Goal: Information Seeking & Learning: Learn about a topic

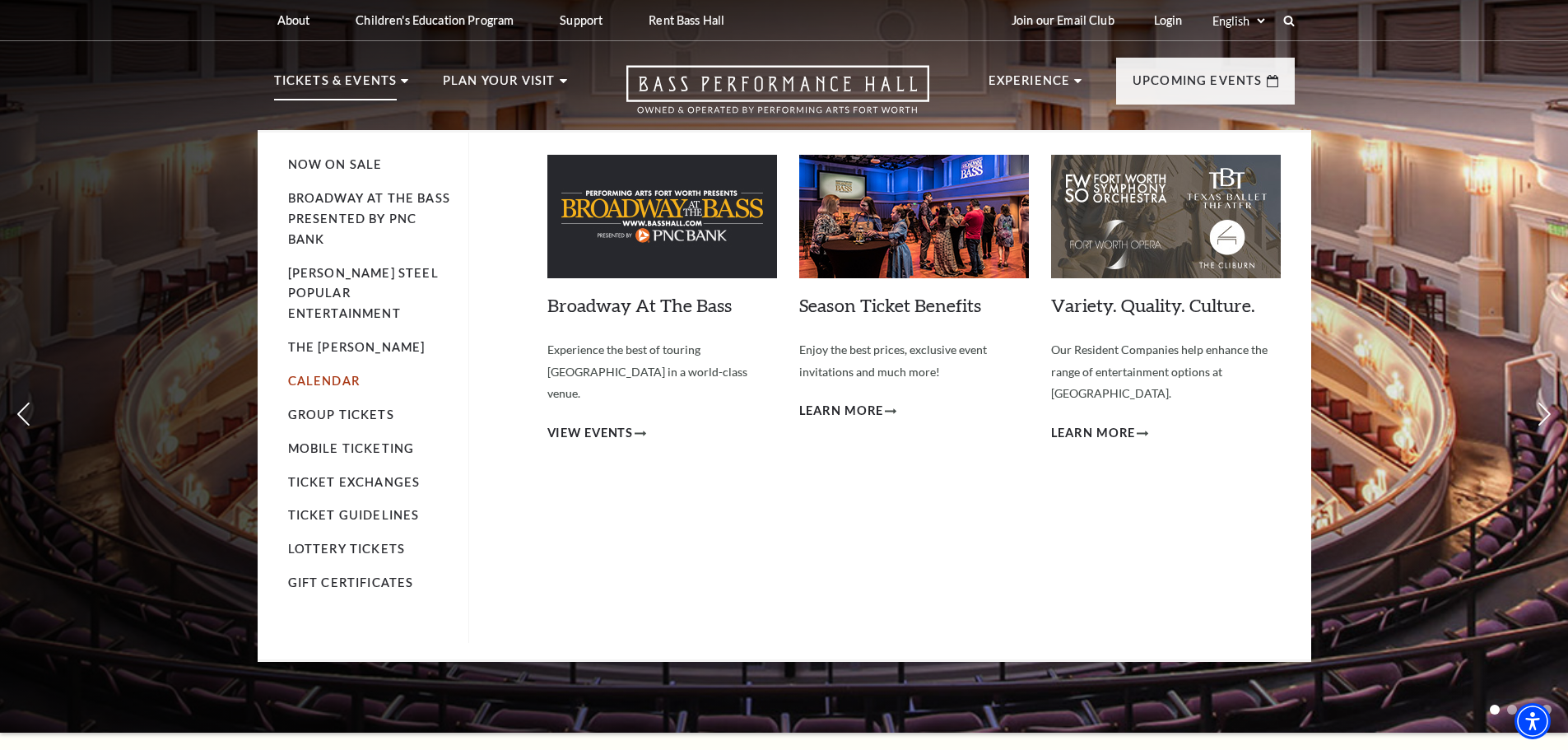
click at [339, 374] on link "Calendar" at bounding box center [324, 381] width 72 height 14
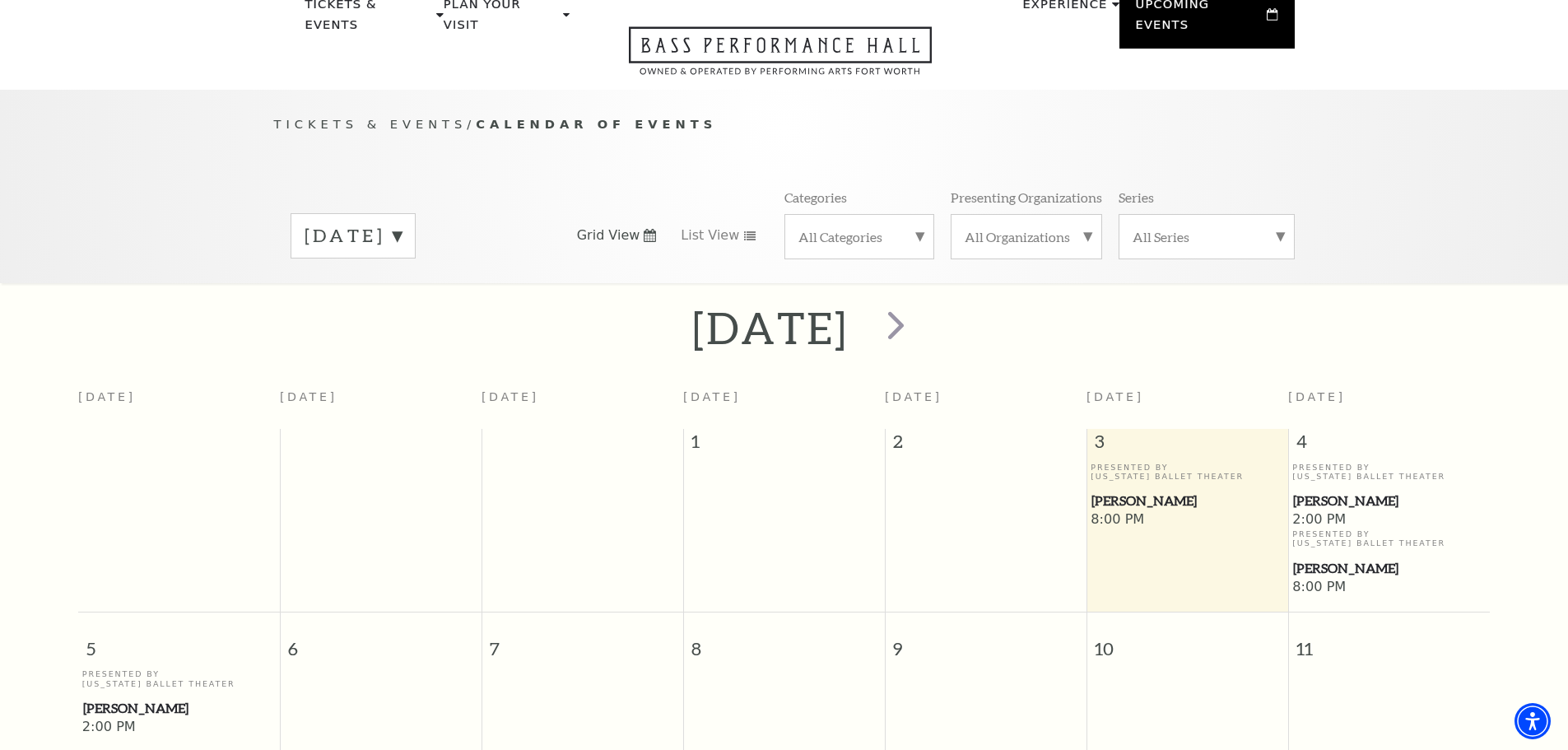
scroll to position [64, 0]
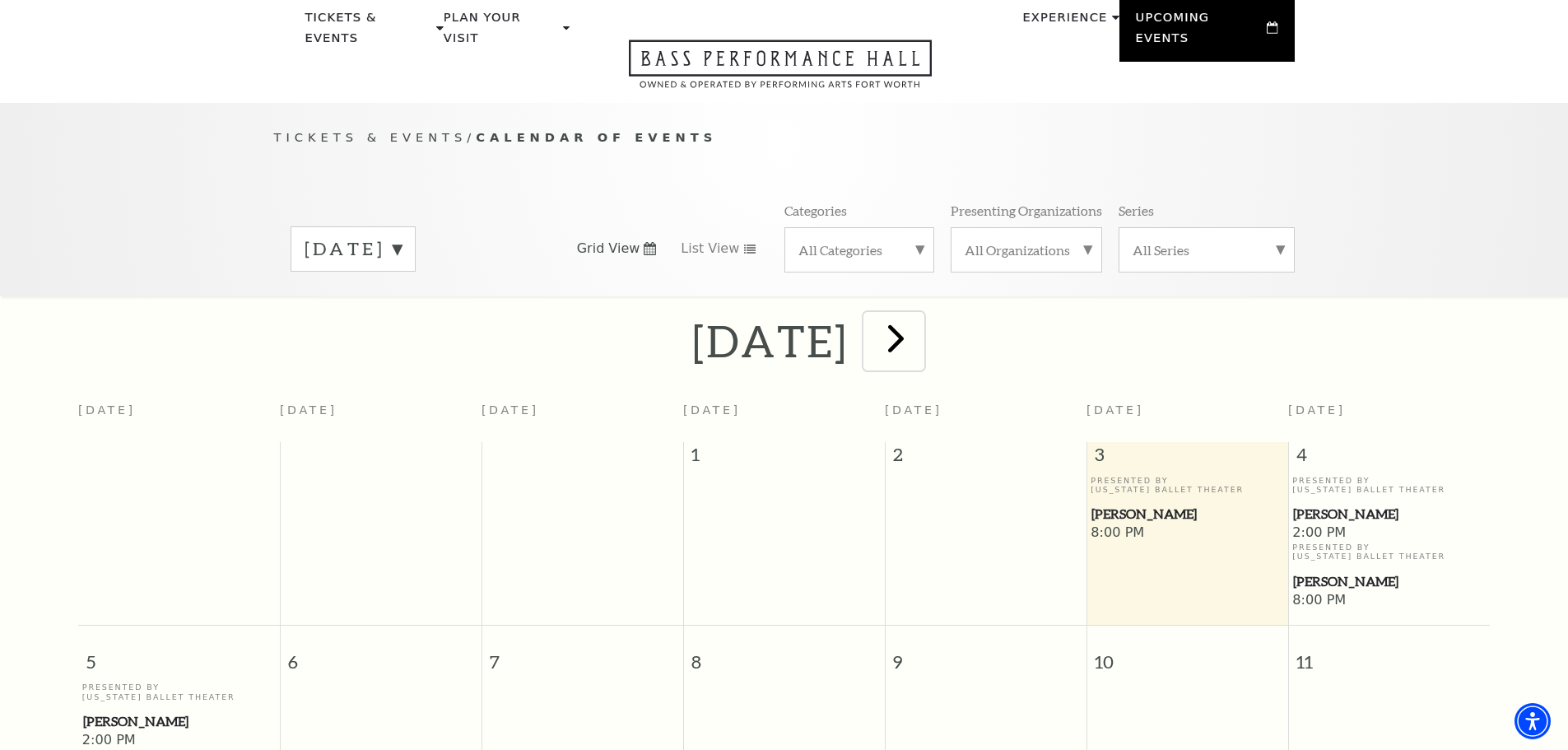
click at [920, 321] on span "next" at bounding box center [896, 338] width 47 height 47
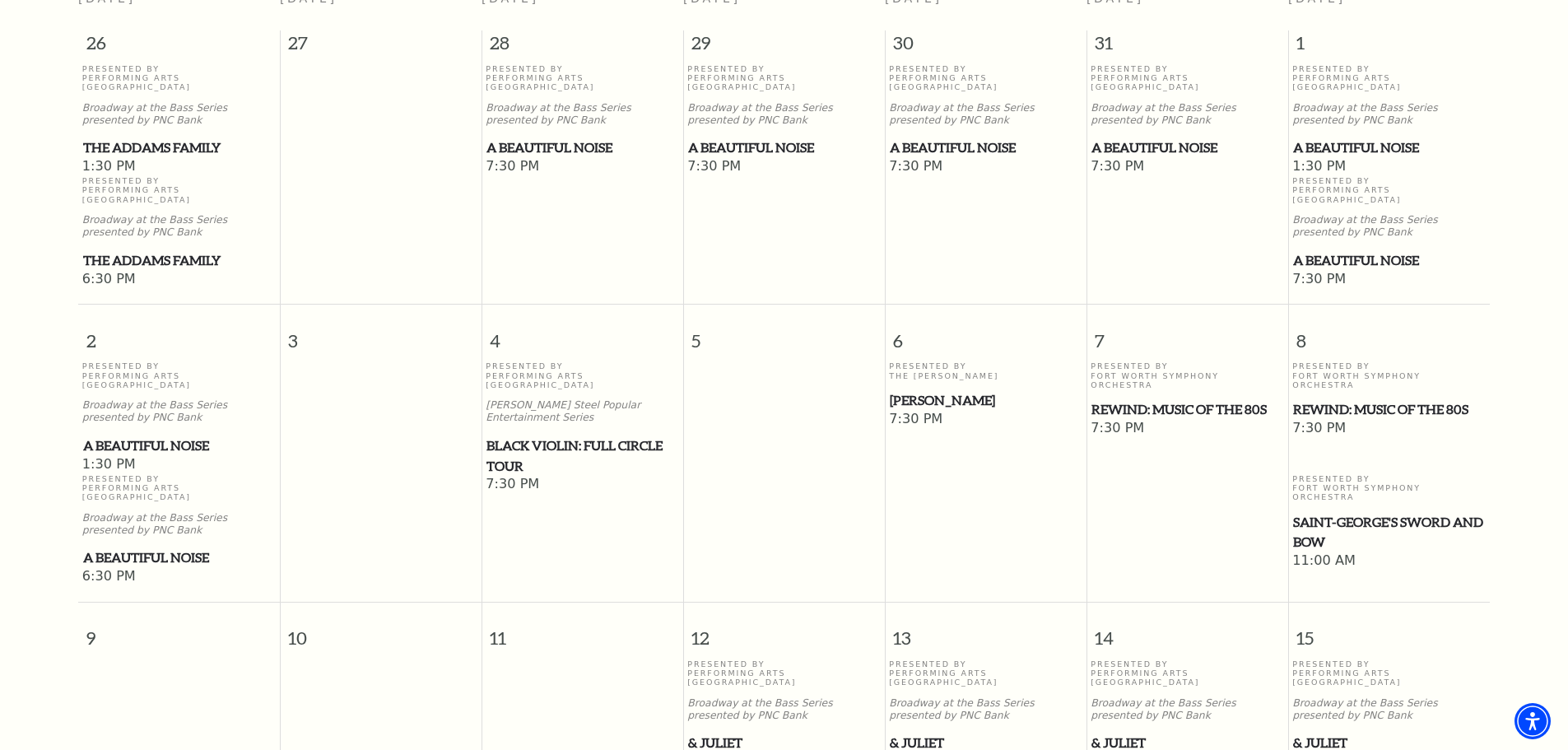
scroll to position [393, 0]
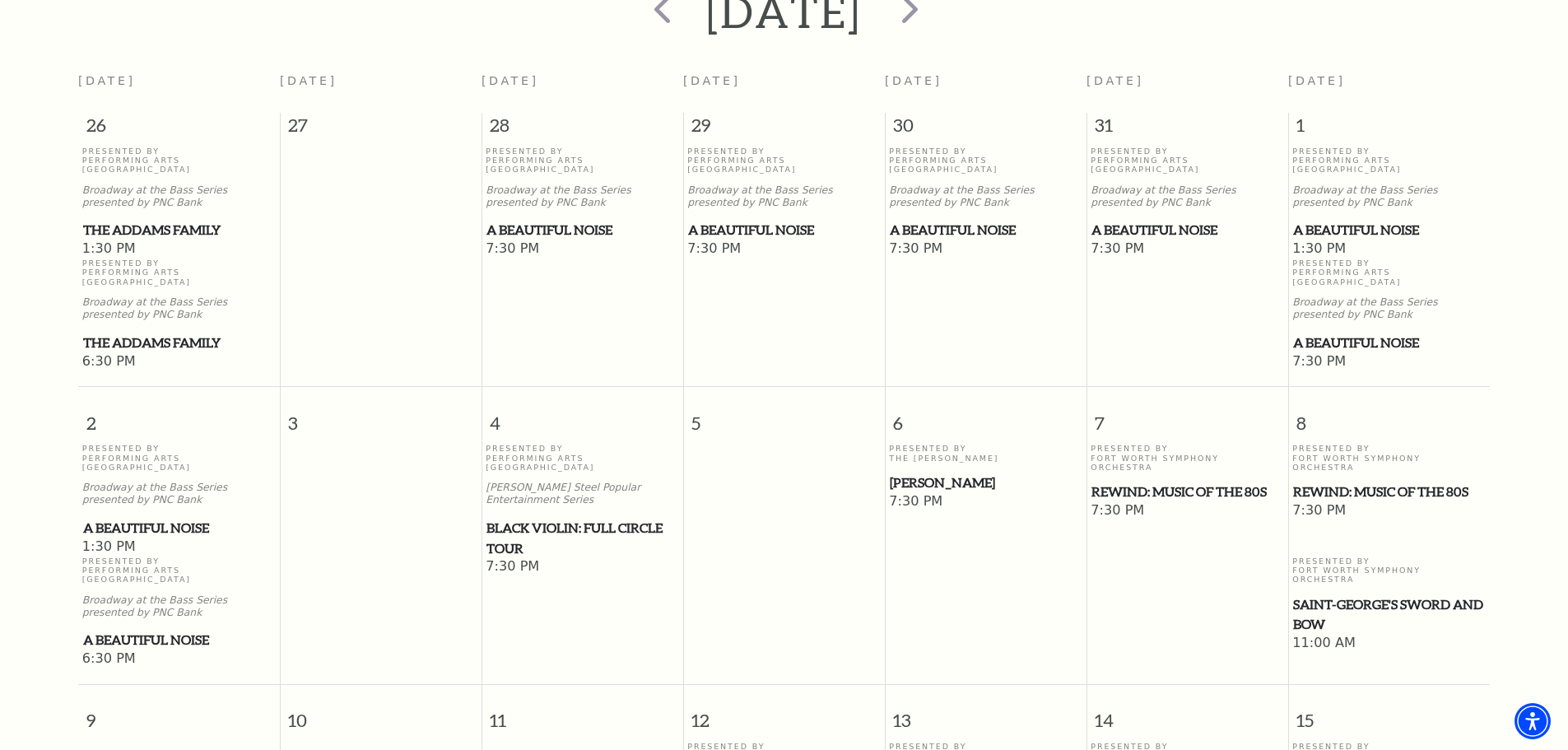
click at [1358, 220] on span "A Beautiful Noise" at bounding box center [1390, 231] width 192 height 21
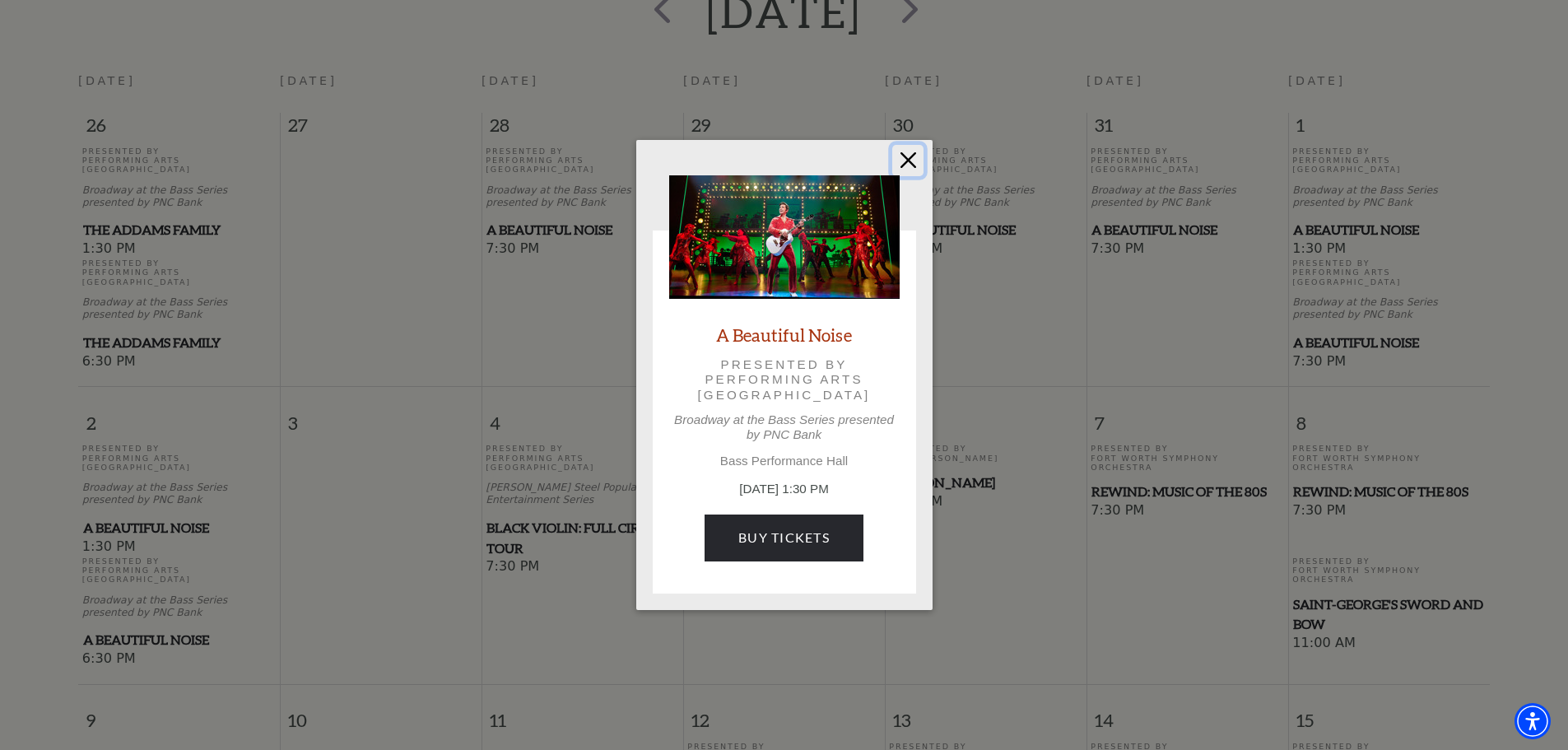
click at [901, 162] on button "Close" at bounding box center [908, 161] width 31 height 31
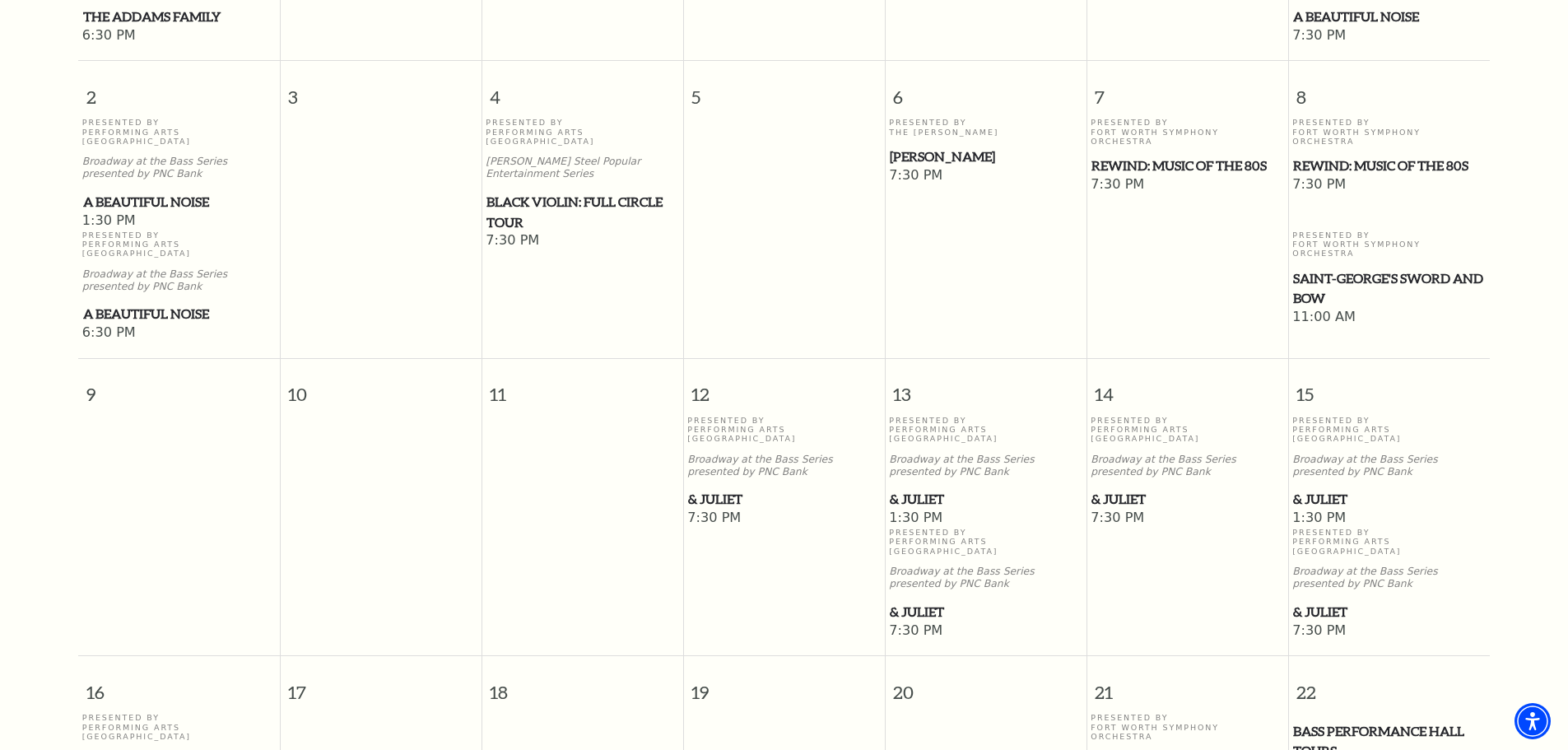
scroll to position [721, 0]
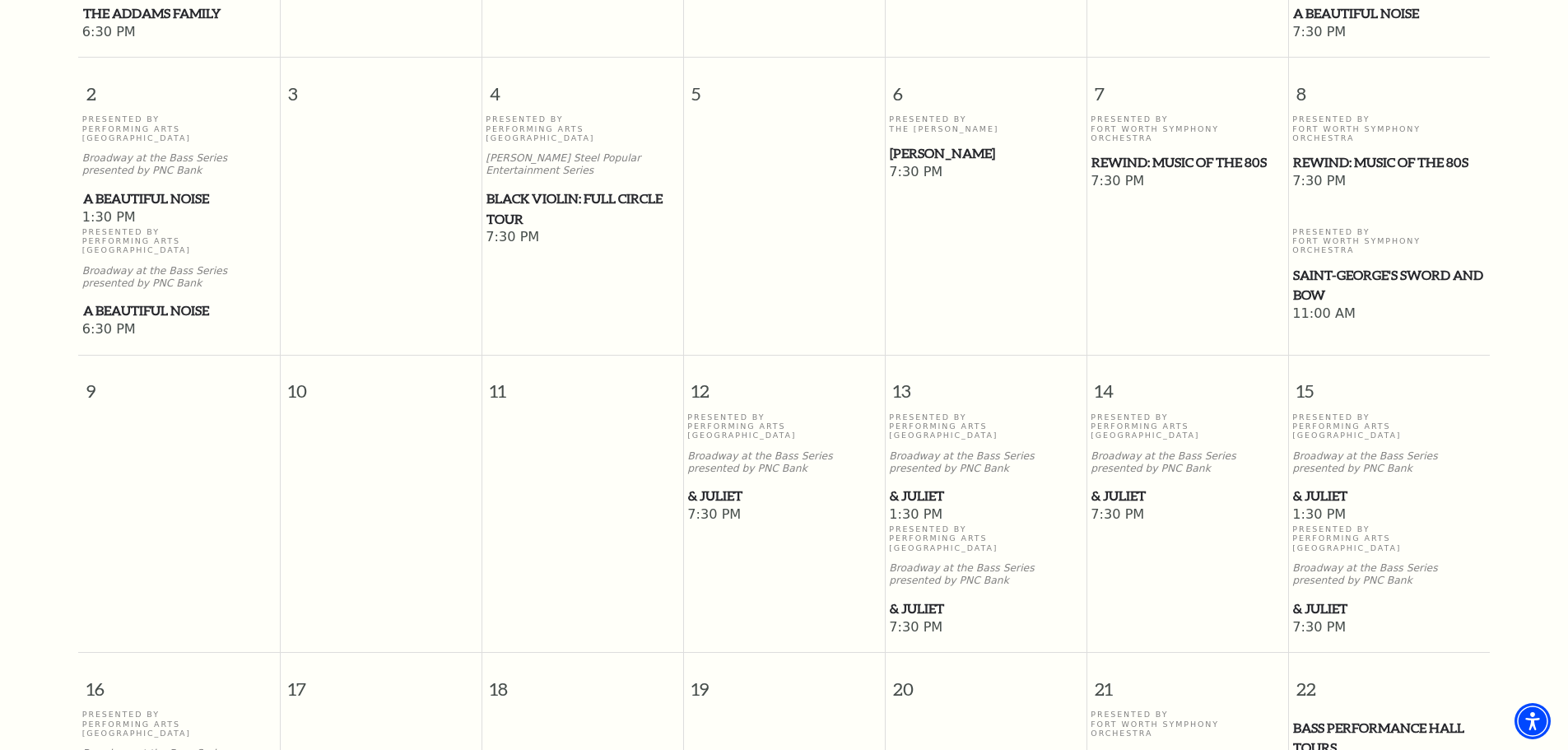
click at [910, 485] on span "& Juliet" at bounding box center [986, 496] width 192 height 21
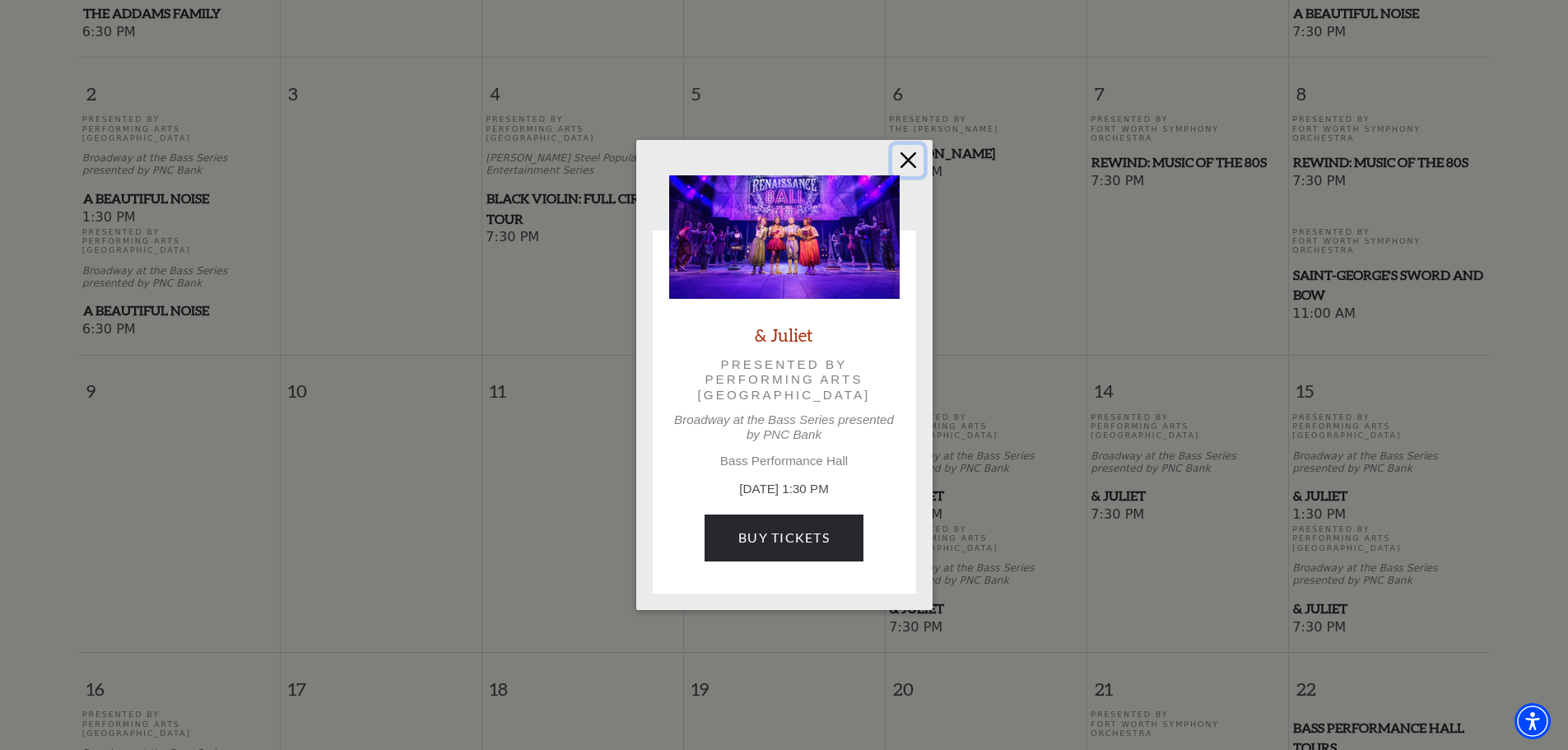
click at [904, 151] on button "Close" at bounding box center [908, 161] width 31 height 31
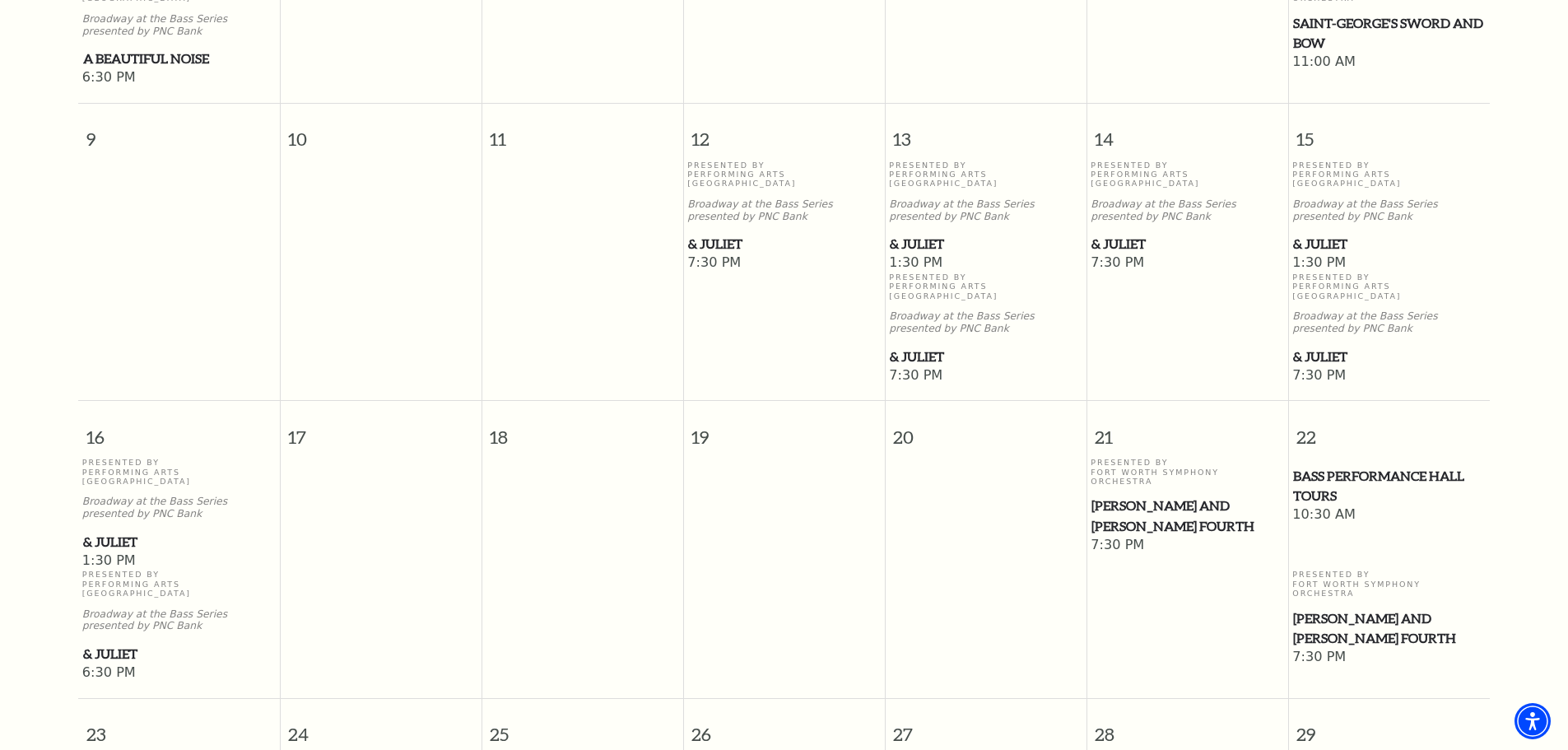
scroll to position [1133, 0]
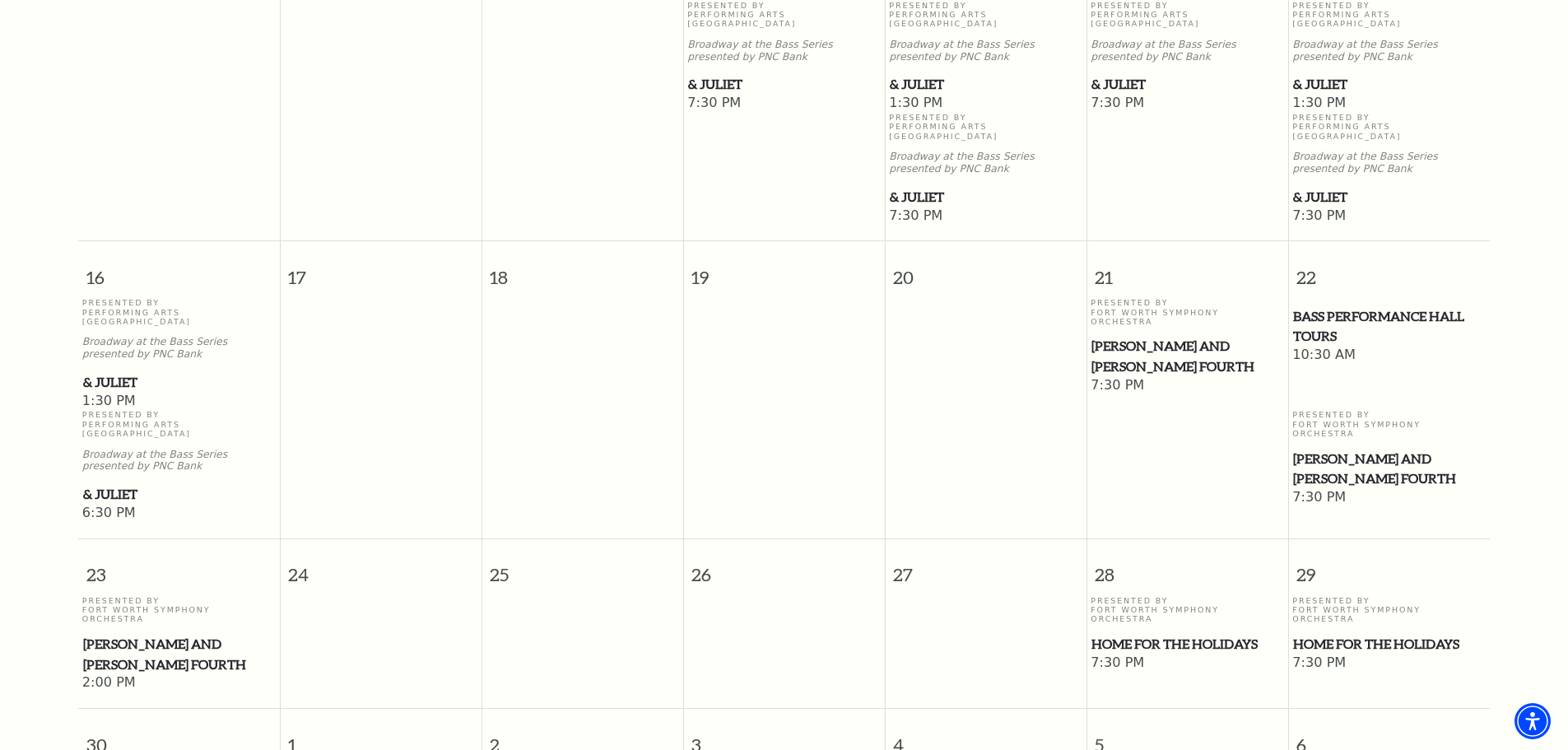
click at [1200, 634] on span "Home for the Holidays" at bounding box center [1188, 644] width 192 height 21
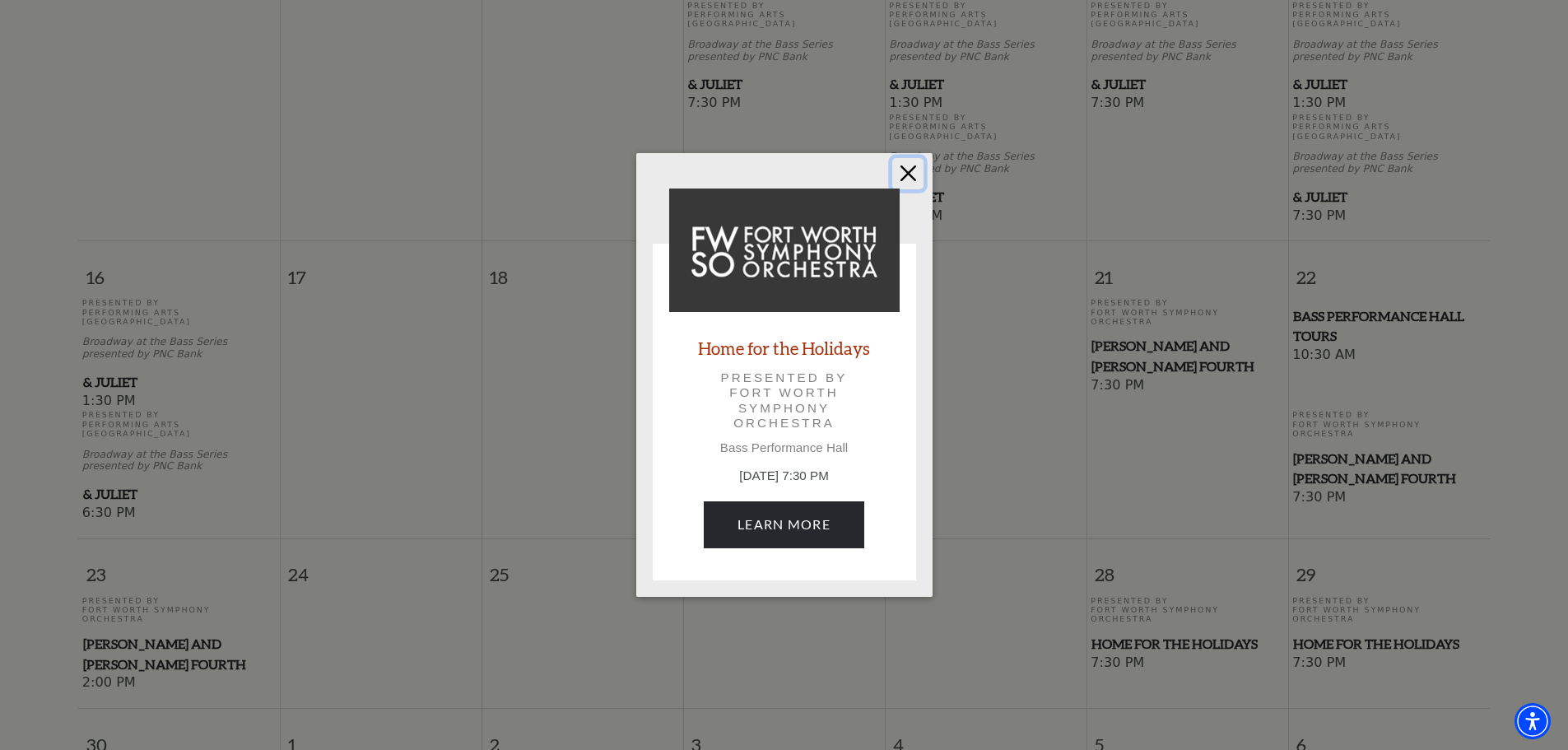
click at [899, 171] on button "Close" at bounding box center [908, 174] width 31 height 31
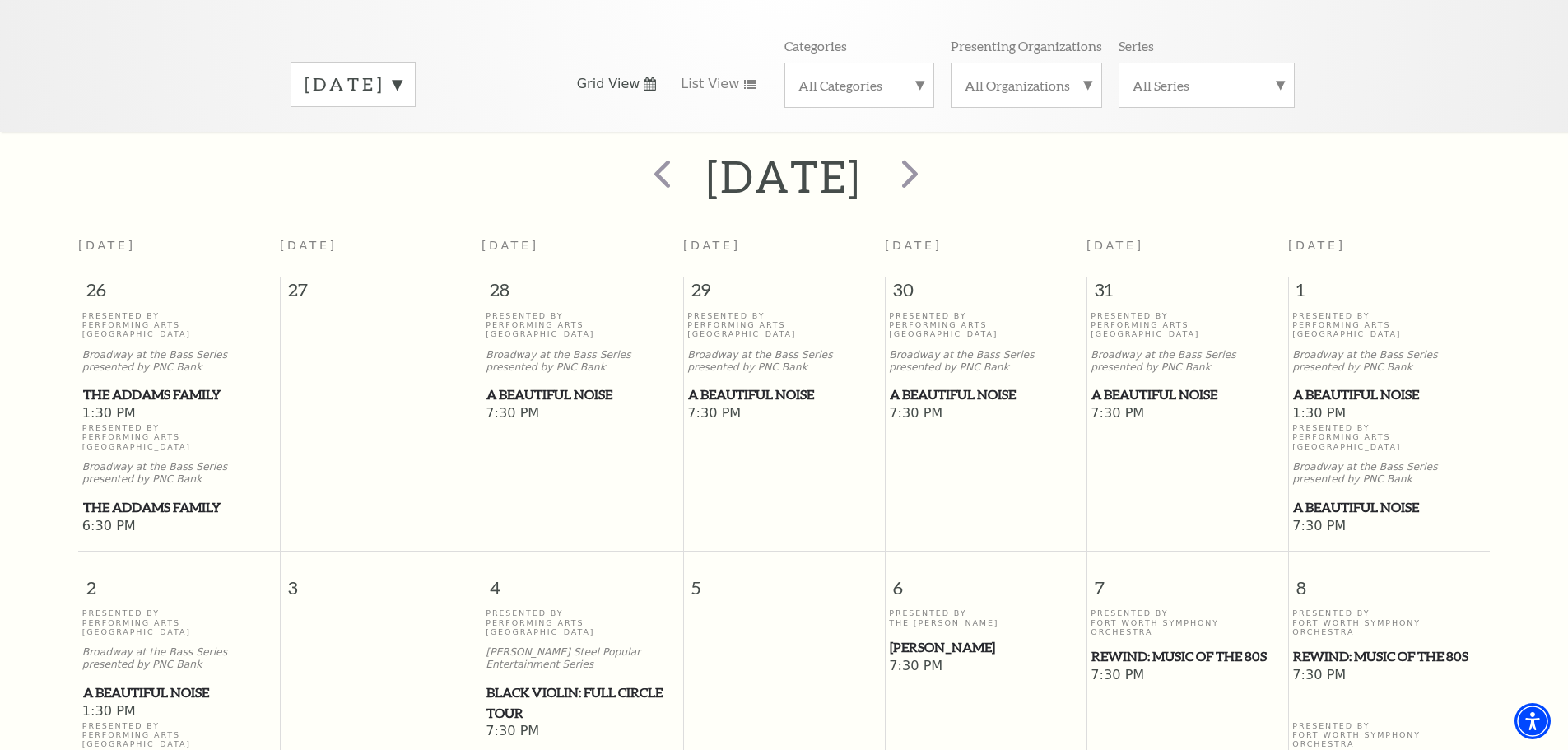
scroll to position [0, 0]
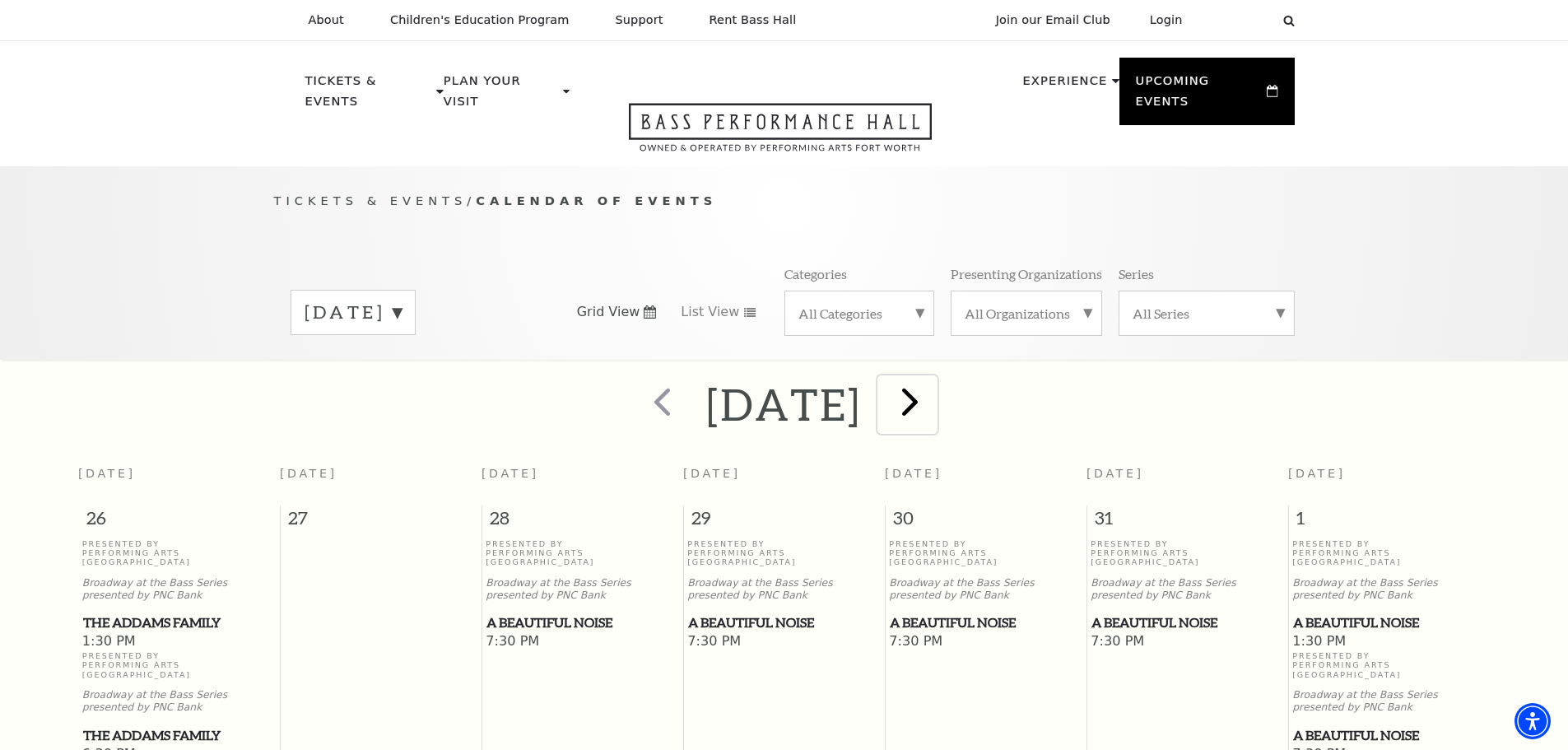
click at [934, 382] on span "next" at bounding box center [910, 402] width 47 height 47
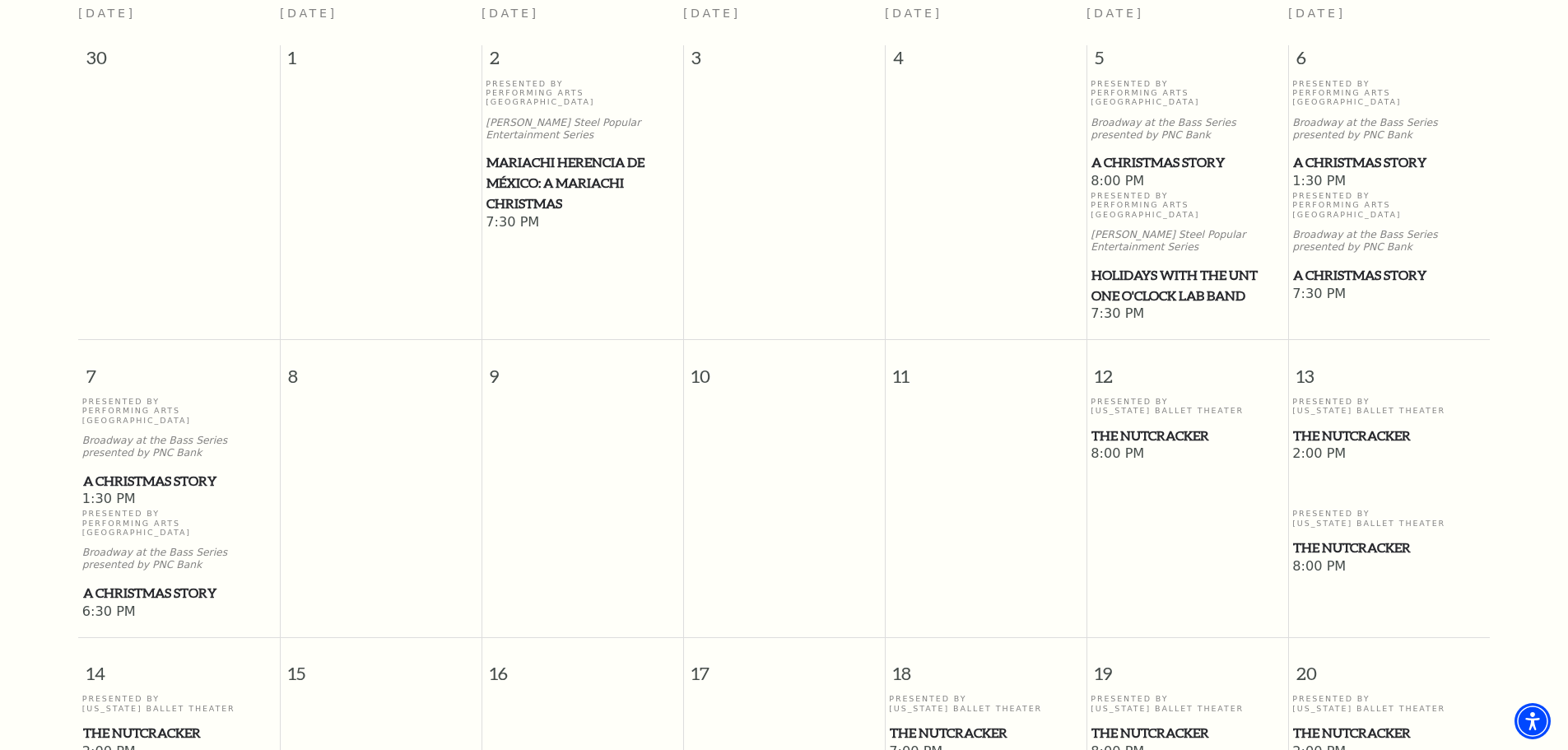
scroll to position [475, 0]
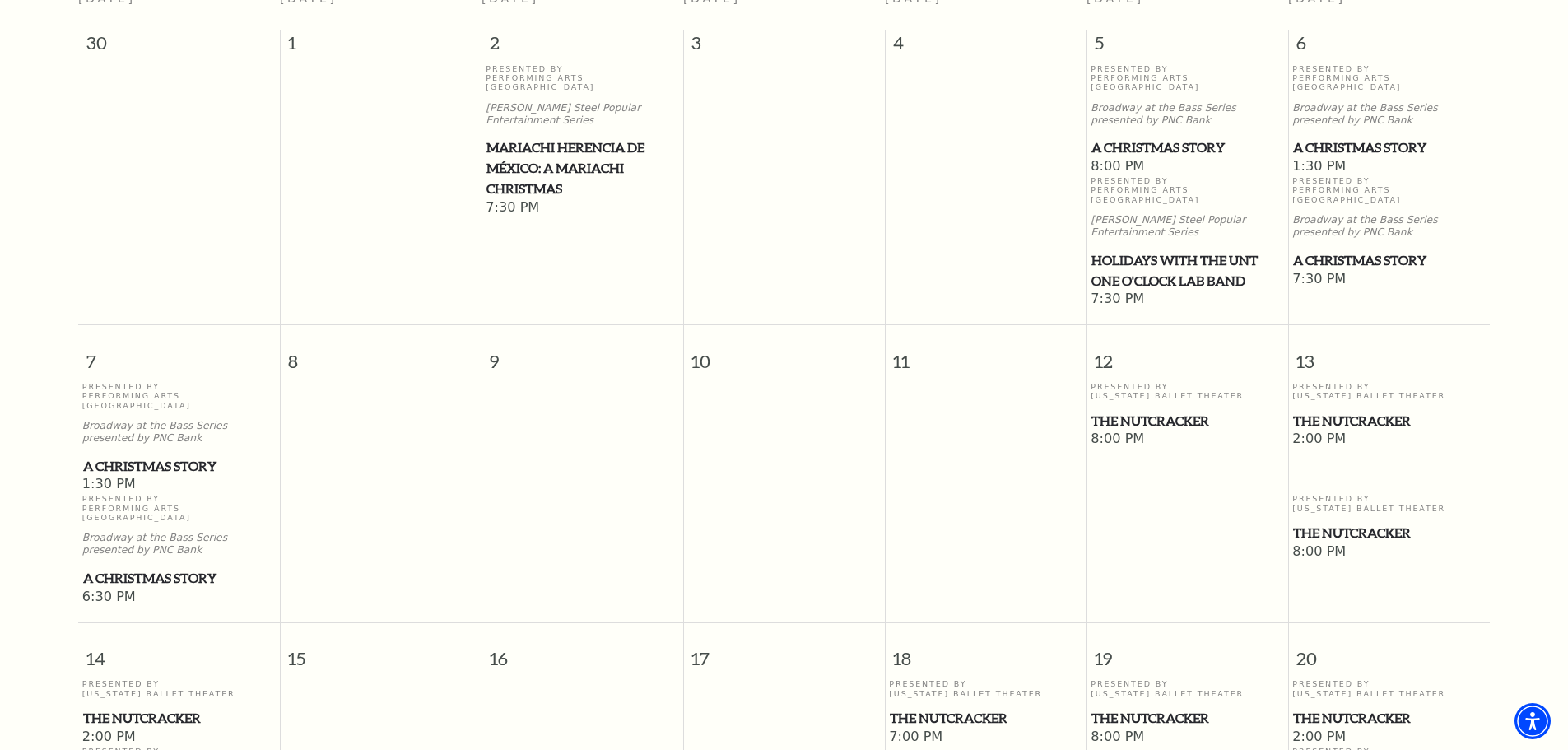
click at [1194, 410] on span "The Nutcracker" at bounding box center [1188, 421] width 192 height 21
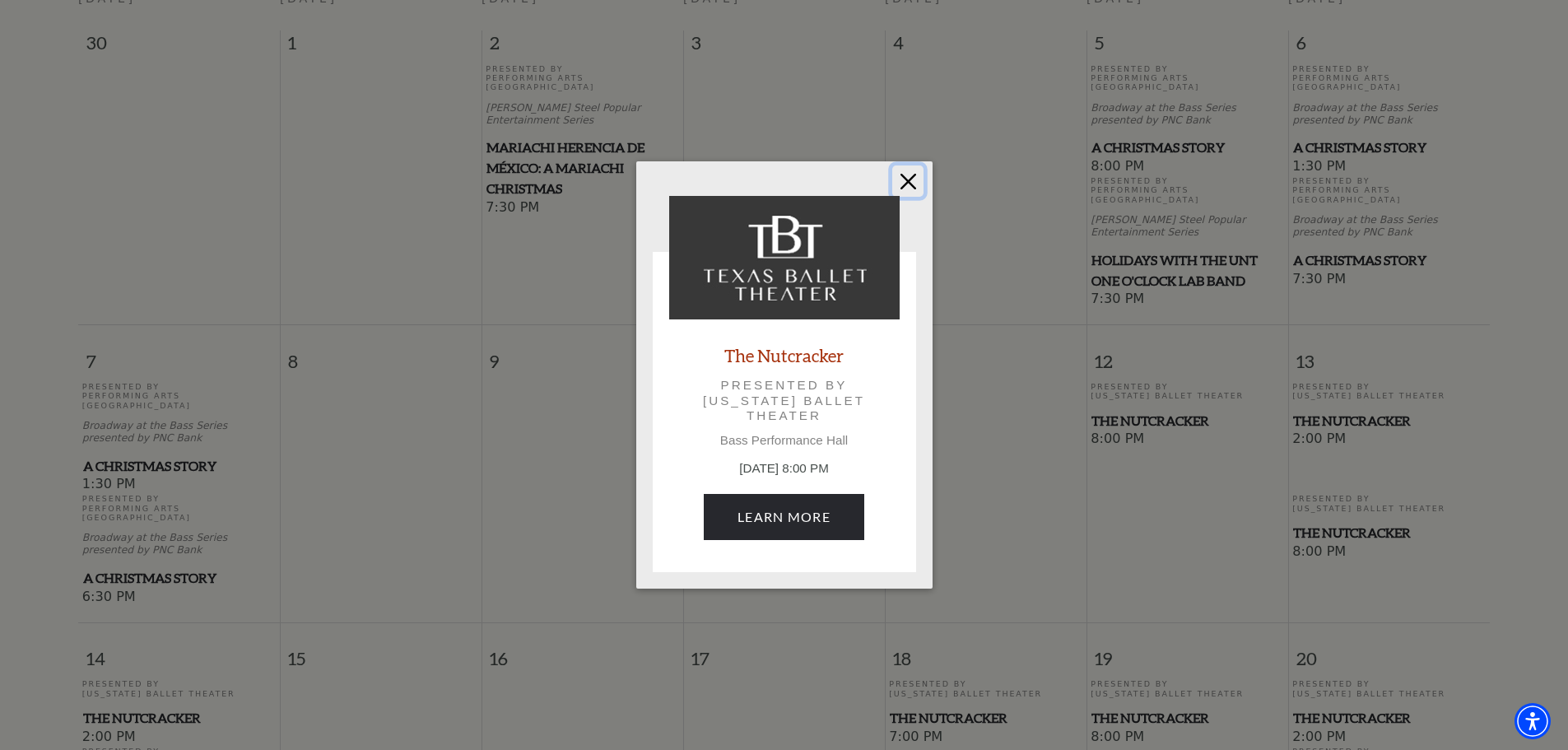
click at [900, 171] on button "Close" at bounding box center [908, 181] width 31 height 31
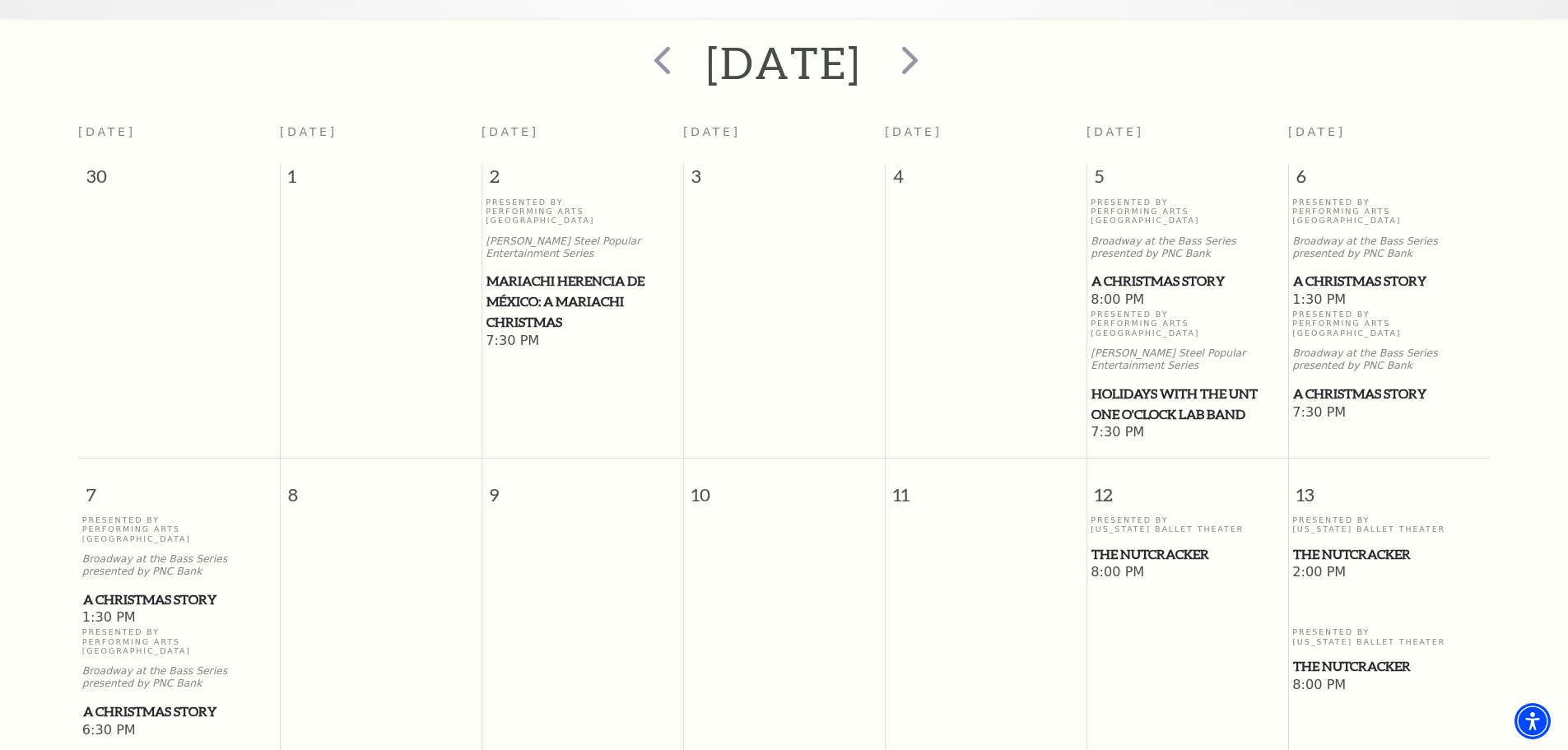
scroll to position [64, 0]
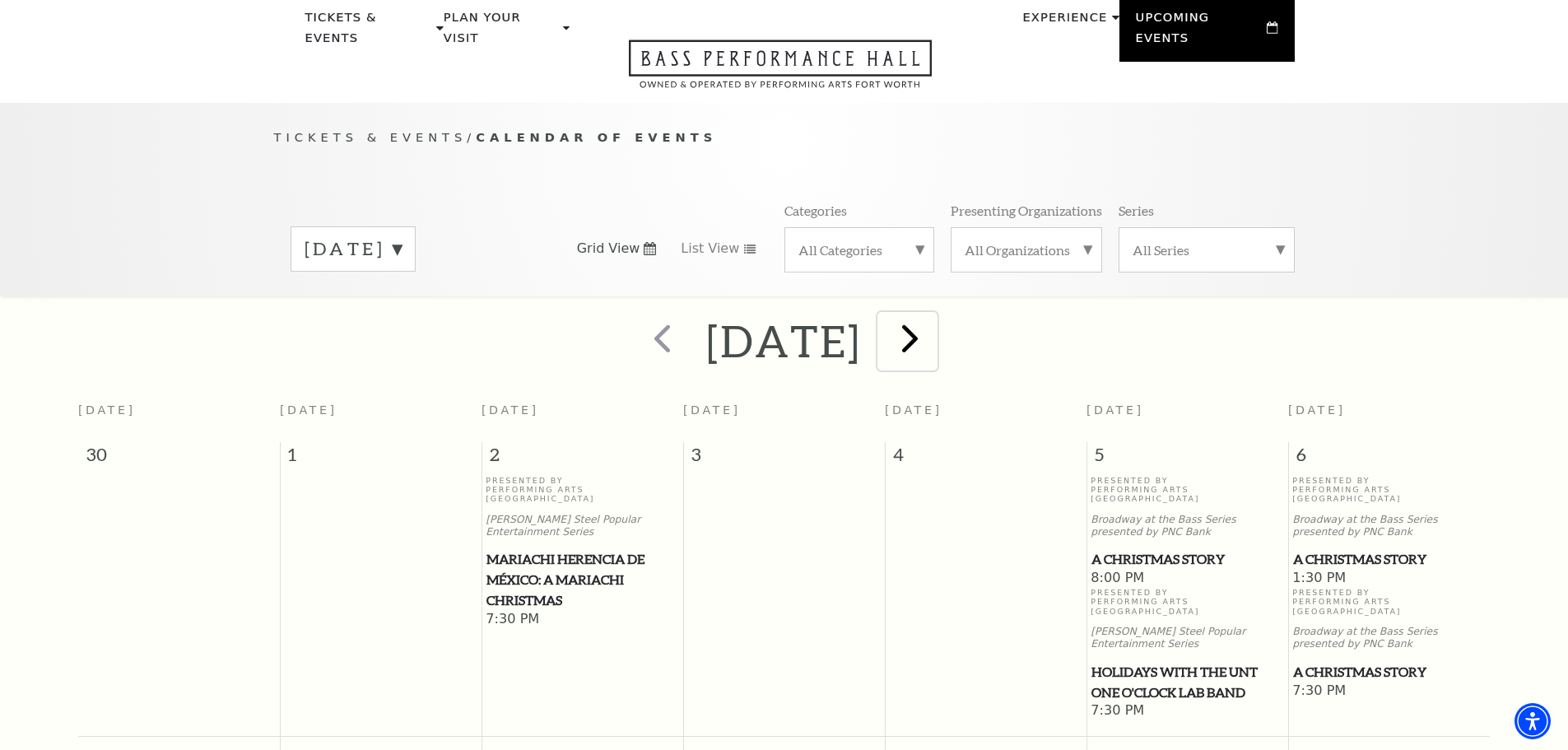
click at [934, 327] on span "next" at bounding box center [910, 338] width 47 height 47
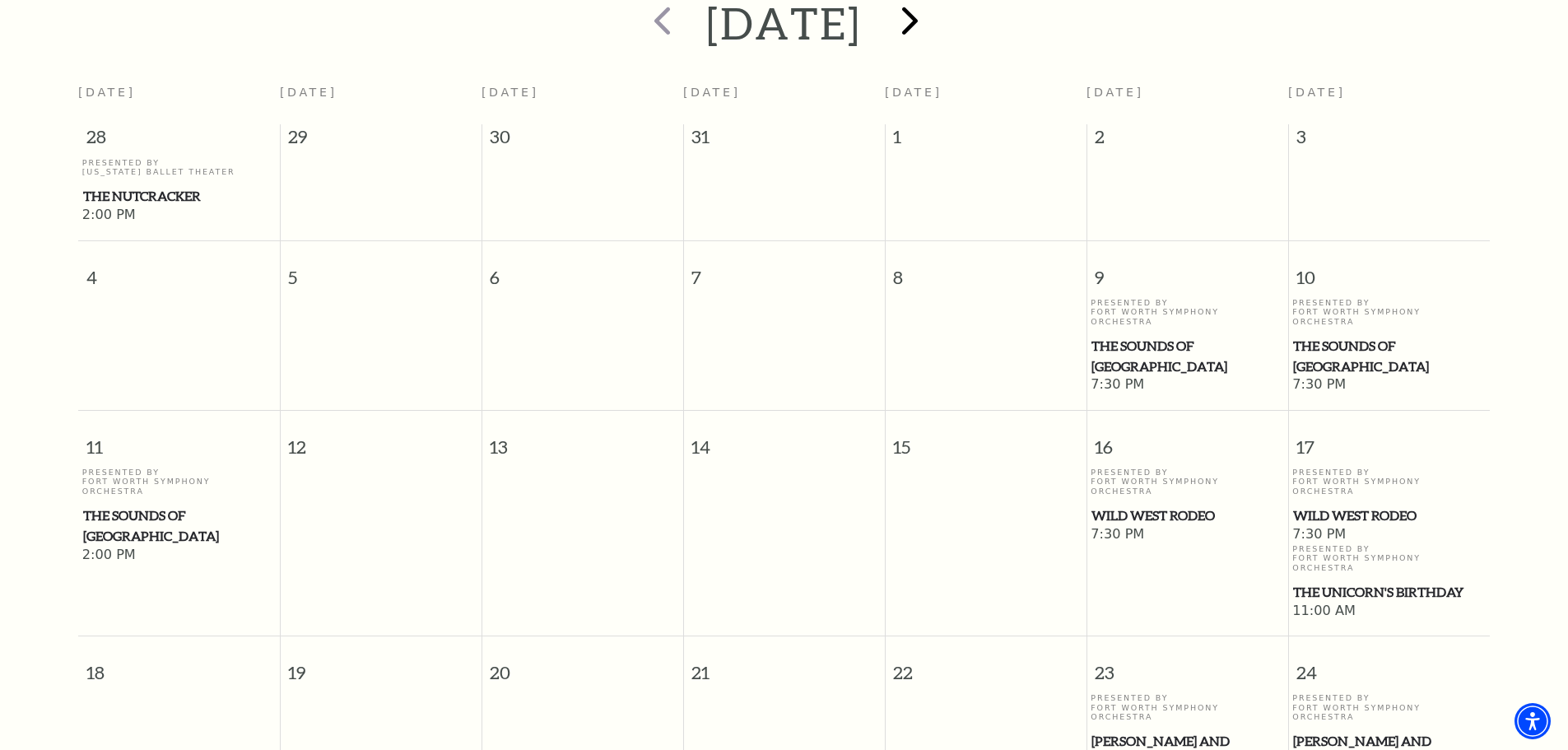
scroll to position [393, 0]
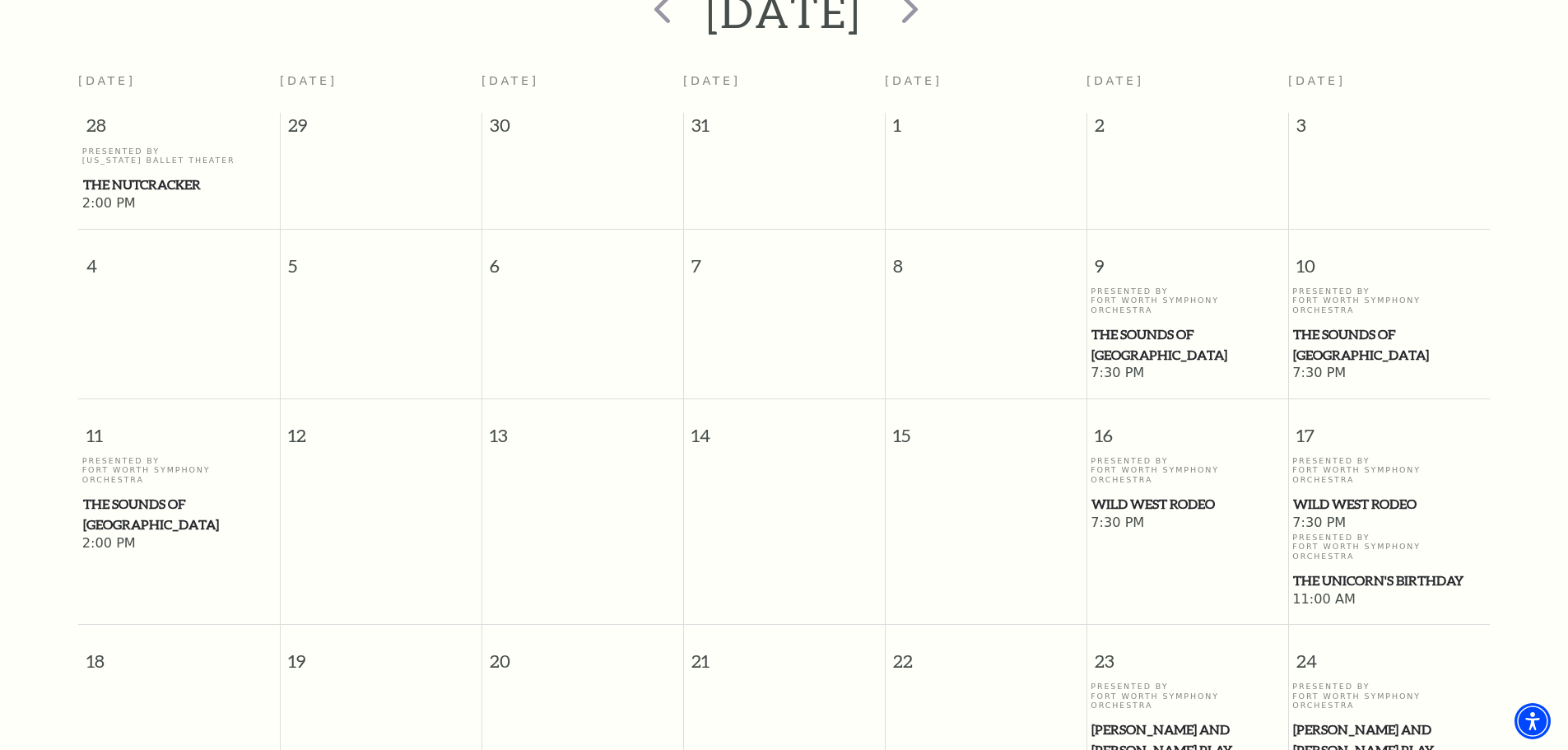
click at [1193, 324] on span "The Sounds of [GEOGRAPHIC_DATA]" at bounding box center [1188, 344] width 192 height 40
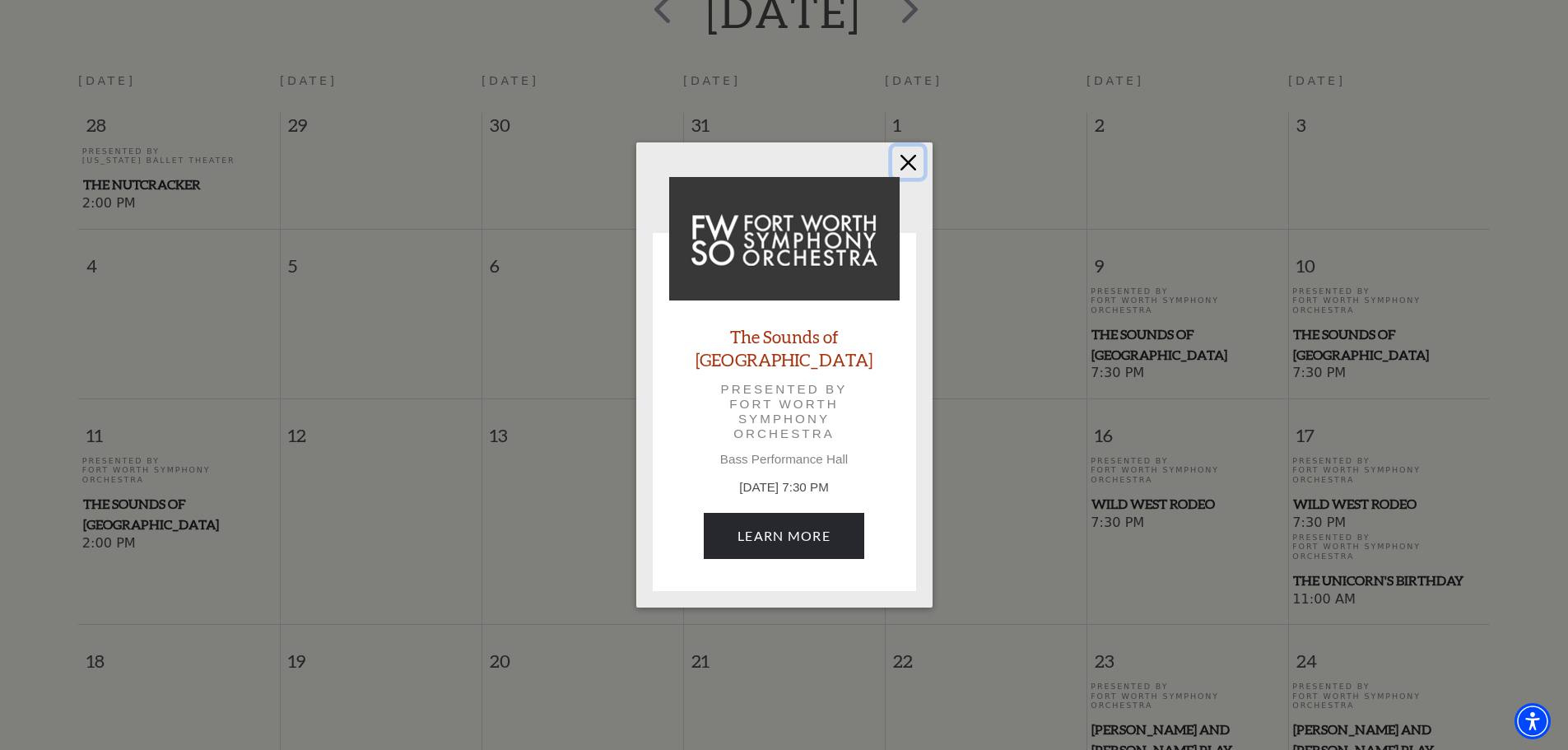
click at [905, 166] on button "Close" at bounding box center [908, 162] width 31 height 31
